Goal: Task Accomplishment & Management: Manage account settings

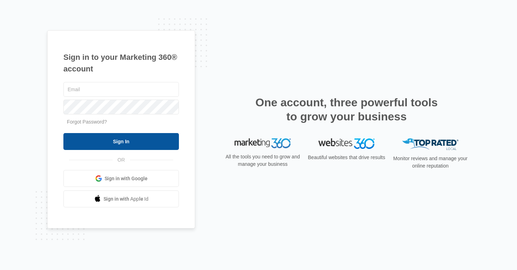
type input "[EMAIL_ADDRESS][DOMAIN_NAME]"
click at [156, 140] on input "Sign In" at bounding box center [120, 141] width 115 height 17
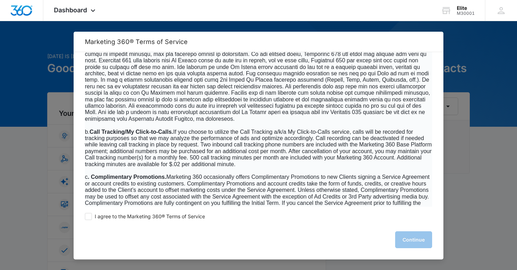
scroll to position [488, 0]
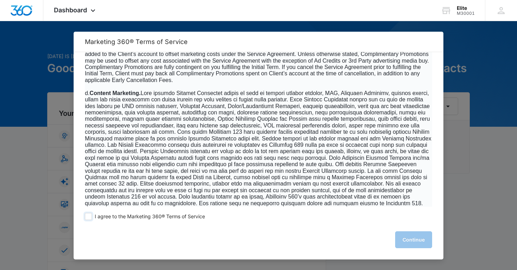
click at [90, 217] on span at bounding box center [88, 216] width 7 height 7
click at [90, 217] on input "I agree to the Marketing 360® Terms of Service" at bounding box center [88, 216] width 7 height 7
checkbox input "true"
click at [410, 239] on button "Continue" at bounding box center [413, 239] width 37 height 17
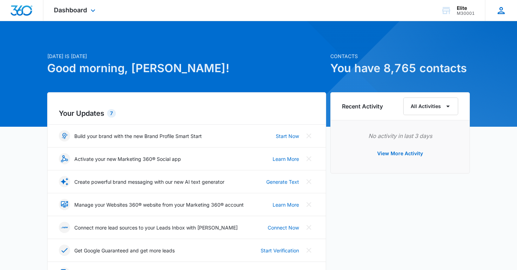
click at [502, 10] on icon at bounding box center [501, 10] width 11 height 11
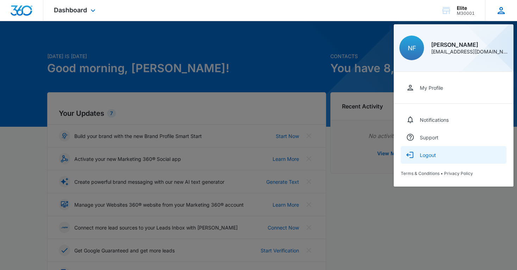
click at [428, 154] on div "Logout" at bounding box center [428, 155] width 16 height 6
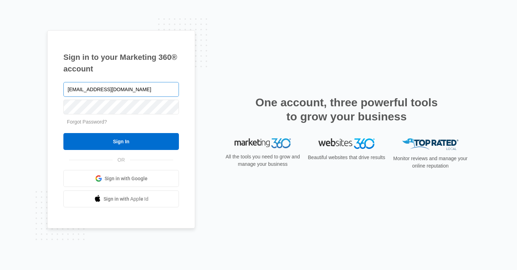
click at [127, 93] on input "[EMAIL_ADDRESS][DOMAIN_NAME]" at bounding box center [120, 89] width 115 height 15
click at [127, 93] on input "nate@power2play.org" at bounding box center [120, 89] width 115 height 15
click at [114, 87] on input "info@nocosportscenter.com" at bounding box center [120, 89] width 115 height 15
drag, startPoint x: 76, startPoint y: 89, endPoint x: 55, endPoint y: 89, distance: 21.5
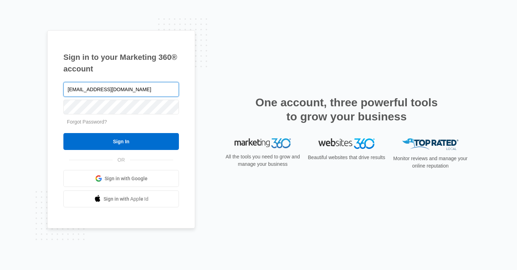
click at [55, 89] on div "Sign in to your Marketing 360® account info@nocosportscenter.com Forgot Passwor…" at bounding box center [121, 129] width 148 height 199
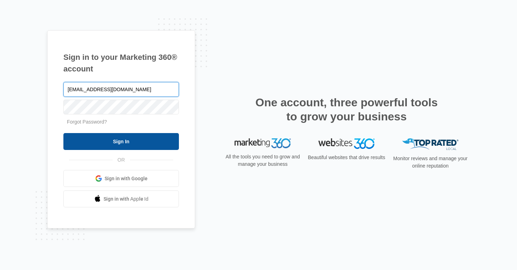
type input "[EMAIL_ADDRESS][DOMAIN_NAME]"
click at [115, 144] on input "Sign In" at bounding box center [120, 141] width 115 height 17
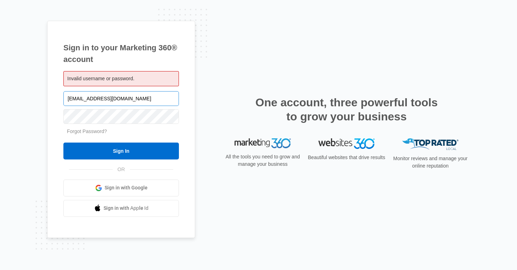
click at [163, 98] on input "[EMAIL_ADDRESS][DOMAIN_NAME]" at bounding box center [120, 98] width 115 height 15
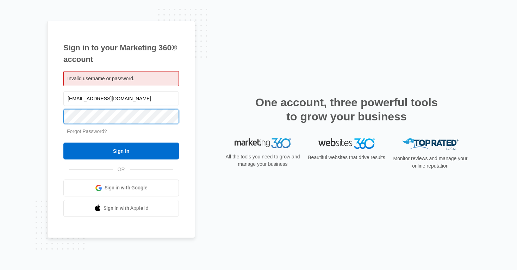
click at [63, 143] on input "Sign In" at bounding box center [120, 151] width 115 height 17
drag, startPoint x: 80, startPoint y: 101, endPoint x: 57, endPoint y: 101, distance: 22.9
click at [57, 101] on div "Sign in to your Marketing 360® account Invalid username or password. [EMAIL_ADD…" at bounding box center [121, 129] width 148 height 217
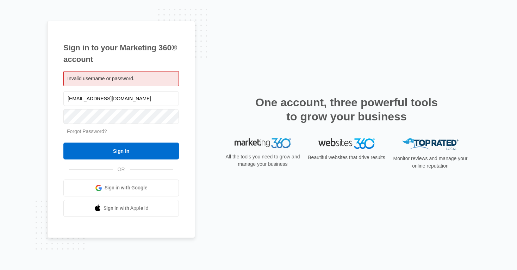
type input "[EMAIL_ADDRESS][DOMAIN_NAME]"
click at [63, 143] on input "Sign In" at bounding box center [120, 151] width 115 height 17
